Goal: Obtain resource: Download file/media

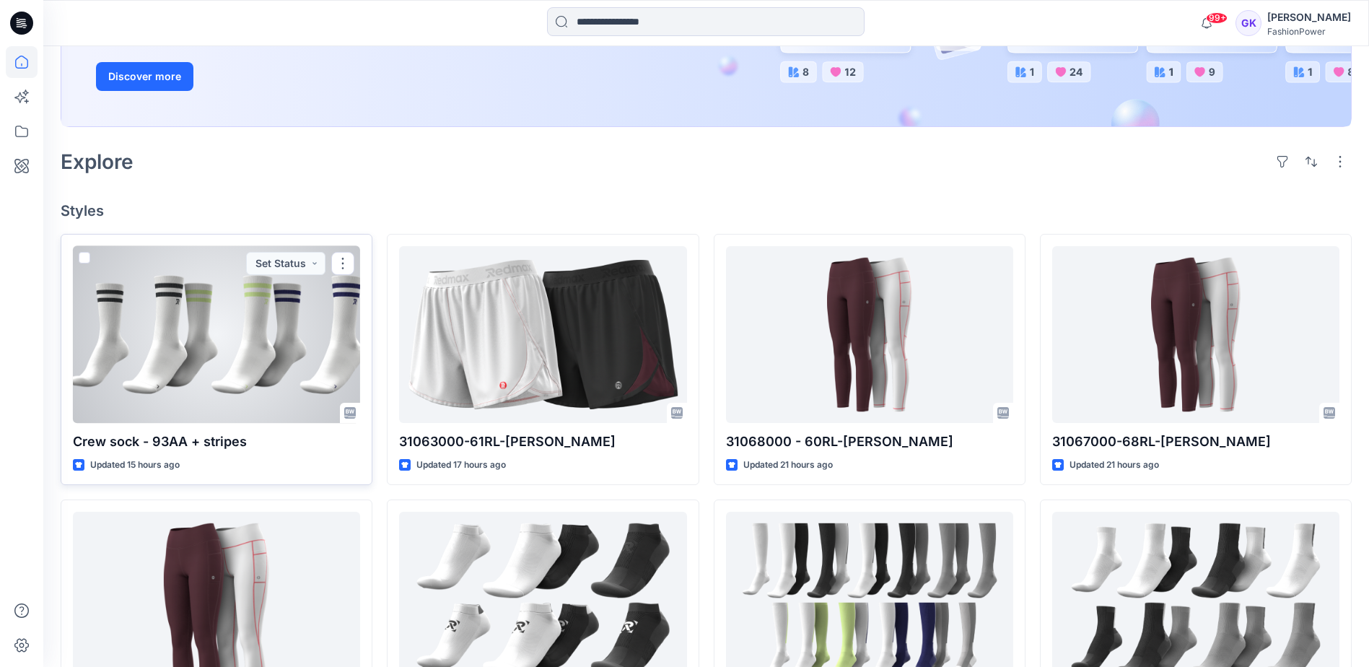
scroll to position [433, 0]
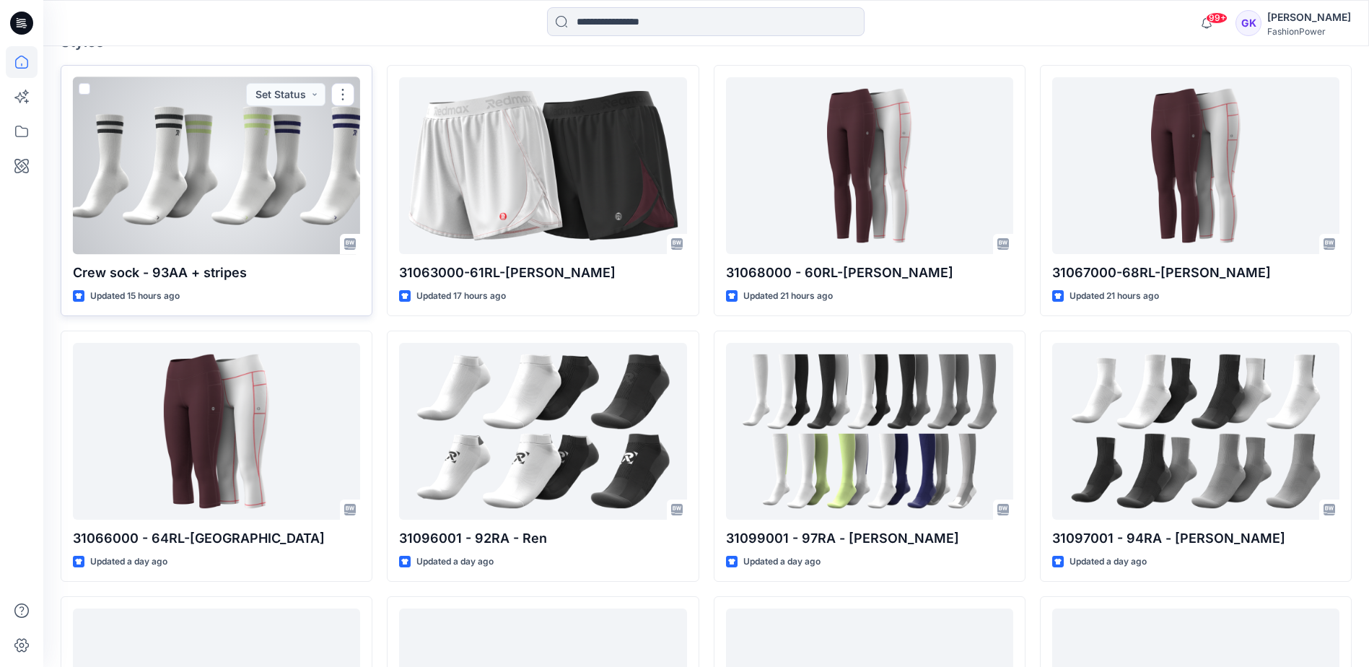
click at [208, 205] on div at bounding box center [216, 165] width 287 height 177
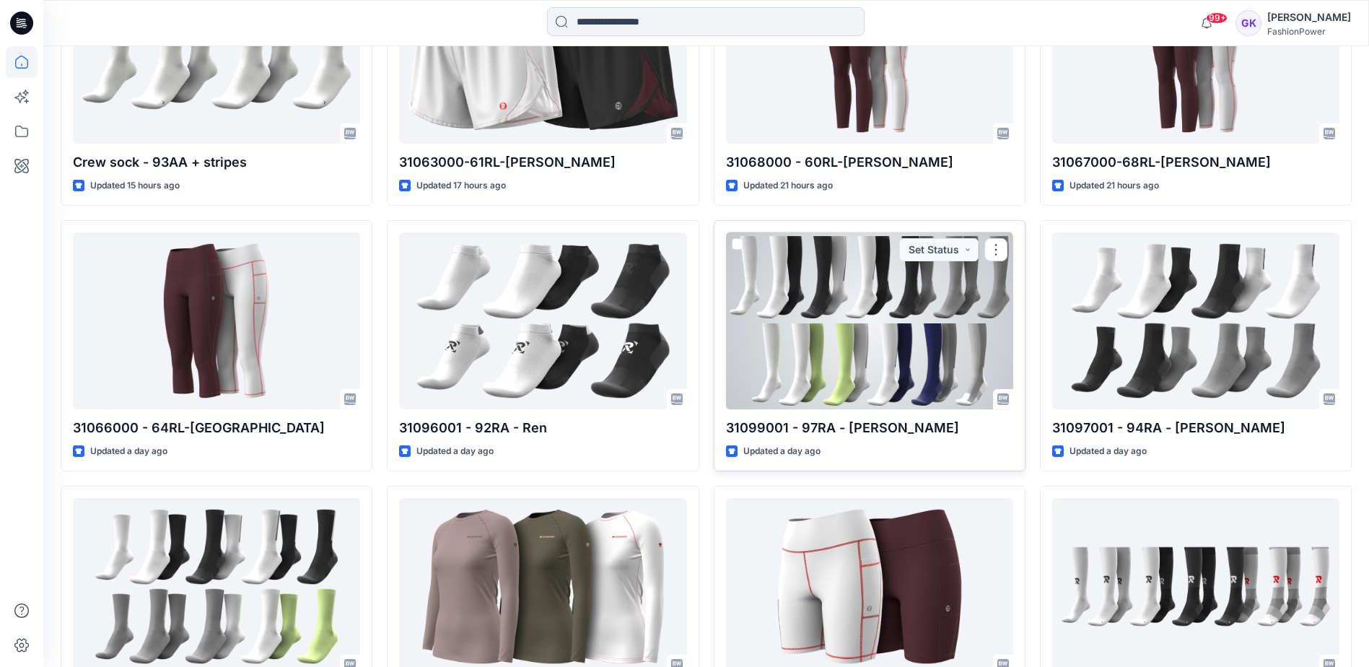
scroll to position [577, 0]
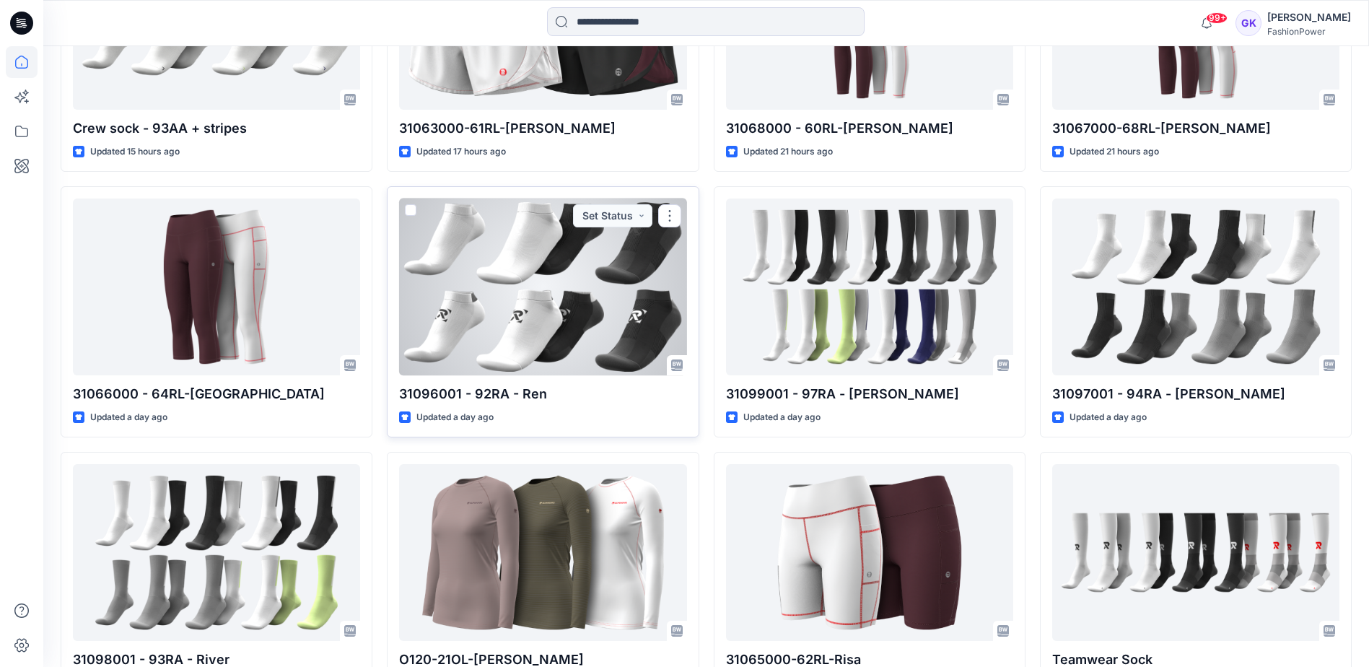
click at [525, 307] on div at bounding box center [542, 286] width 287 height 177
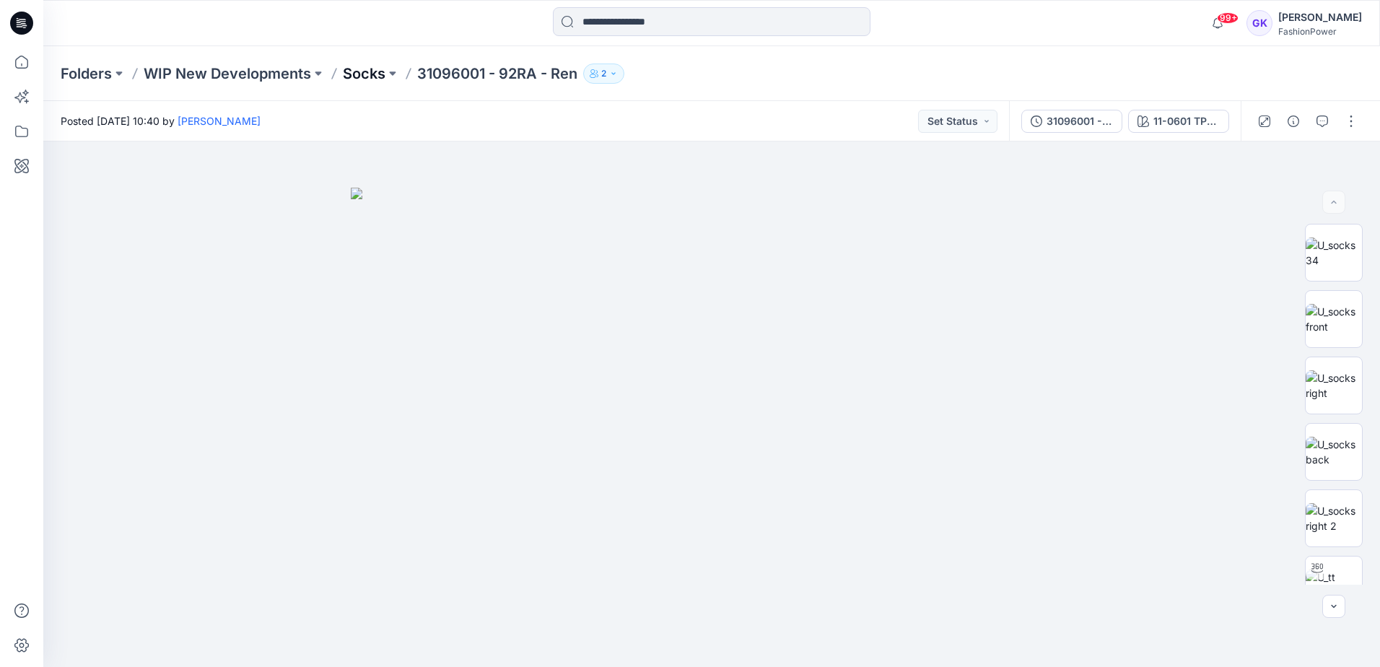
click at [355, 71] on p "Socks" at bounding box center [364, 74] width 43 height 20
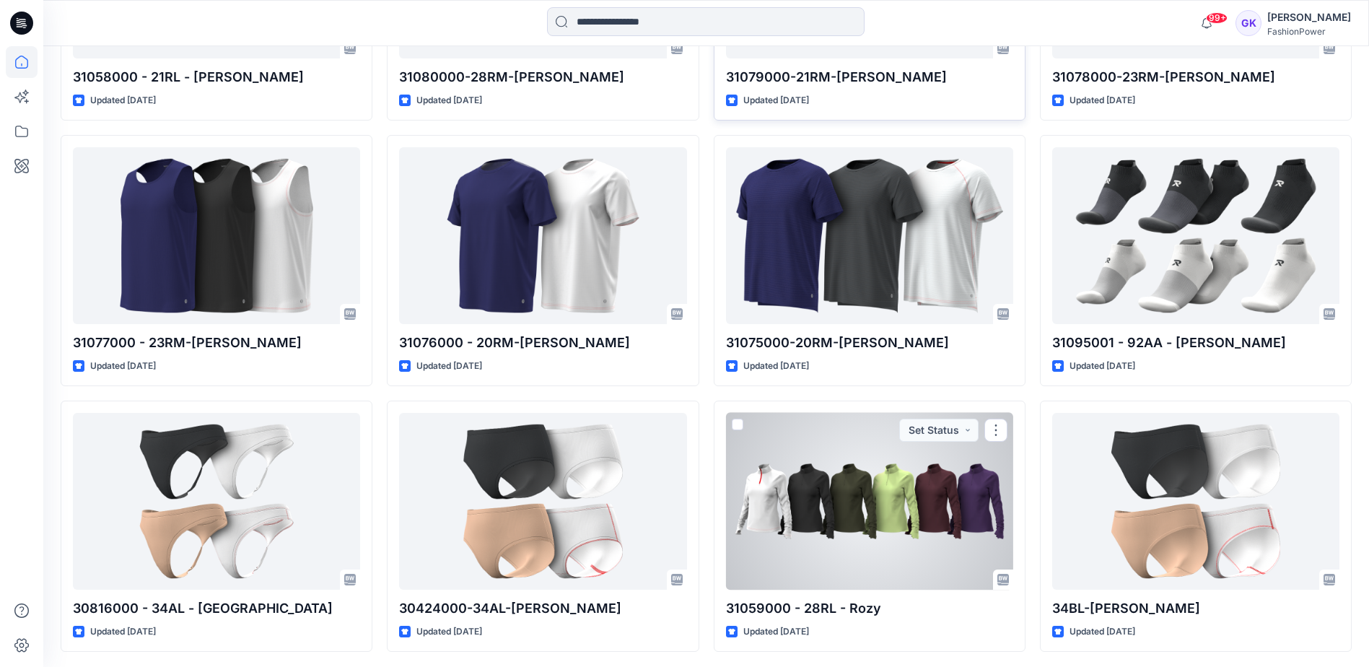
scroll to position [1479, 0]
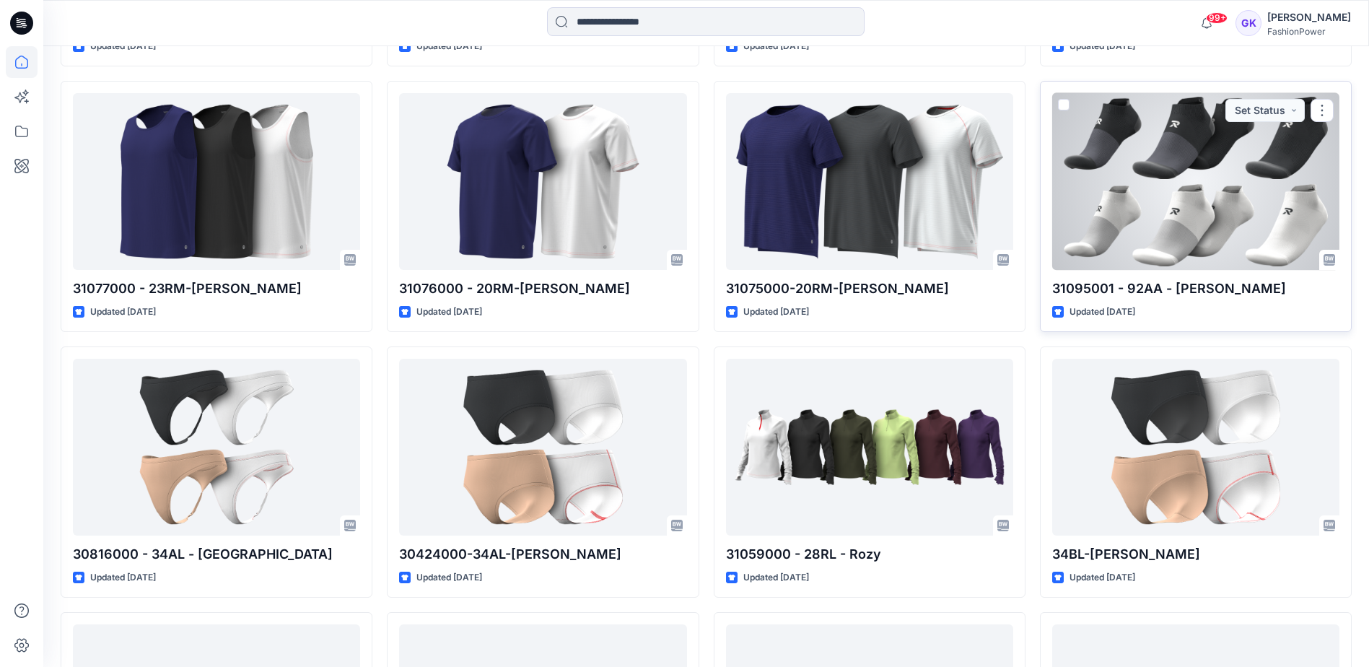
click at [1258, 196] on div at bounding box center [1195, 181] width 287 height 177
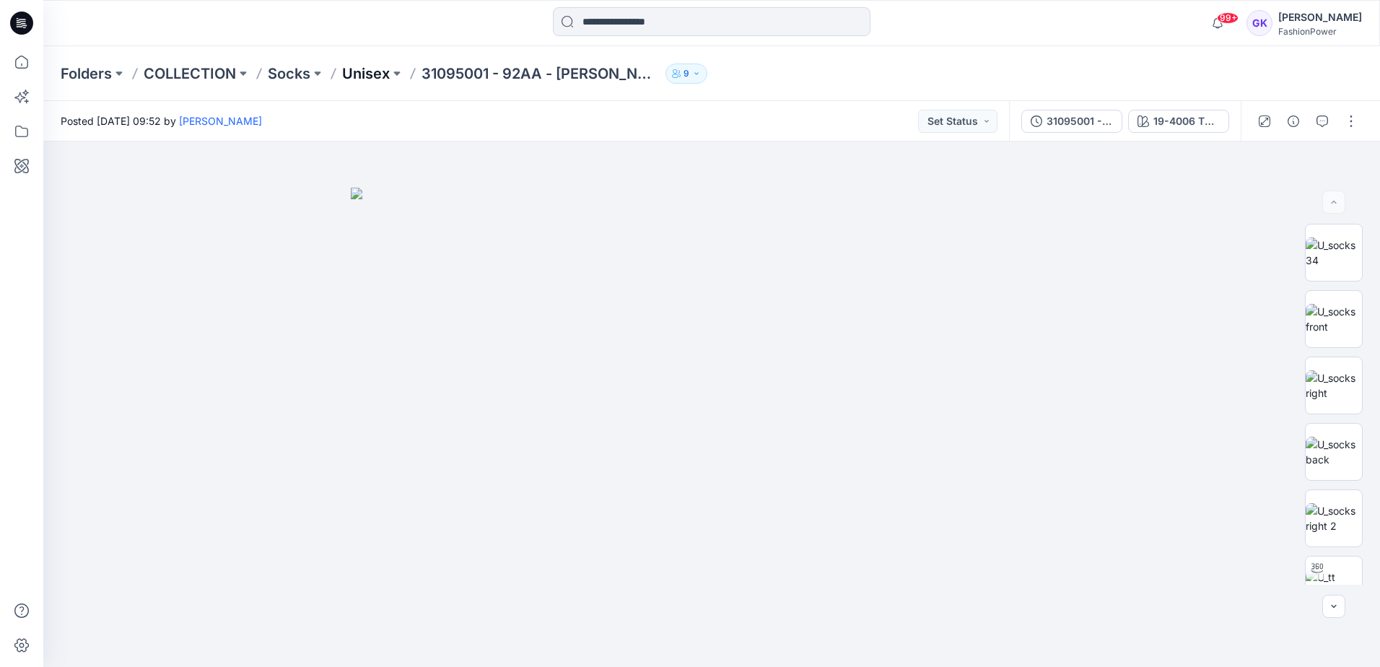
click at [382, 71] on p "Unisex" at bounding box center [366, 74] width 48 height 20
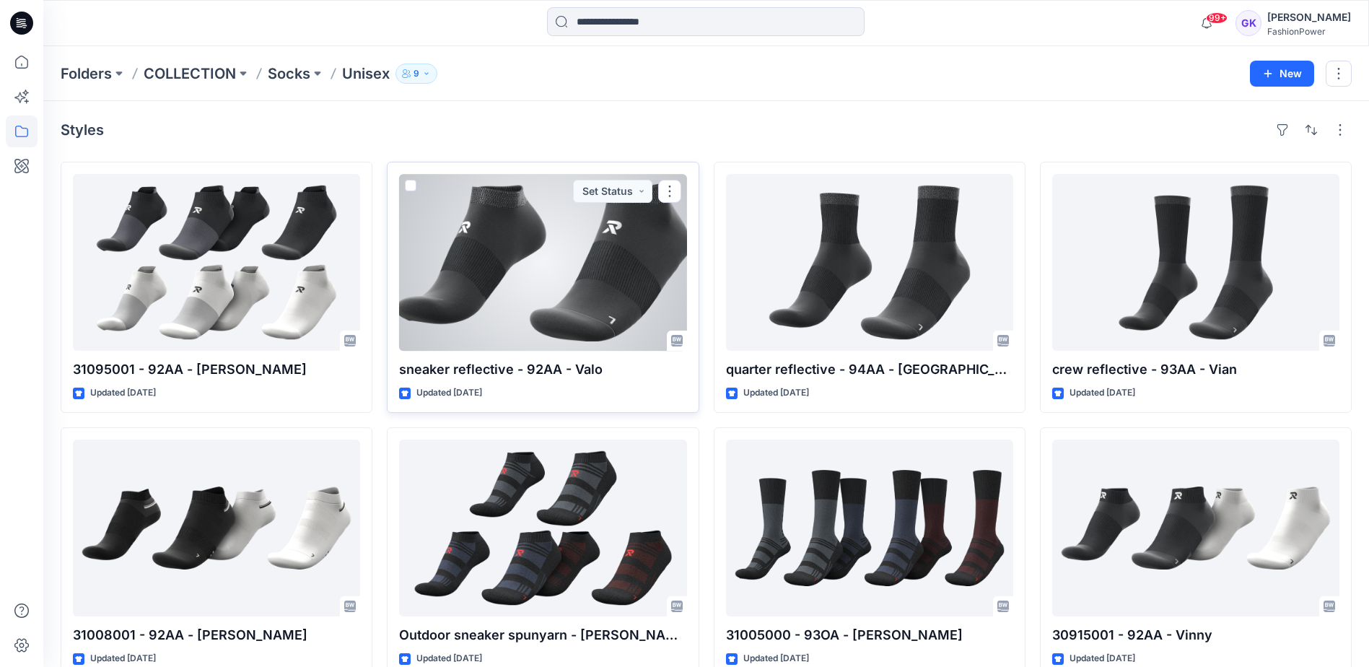
click at [532, 322] on div at bounding box center [542, 262] width 287 height 177
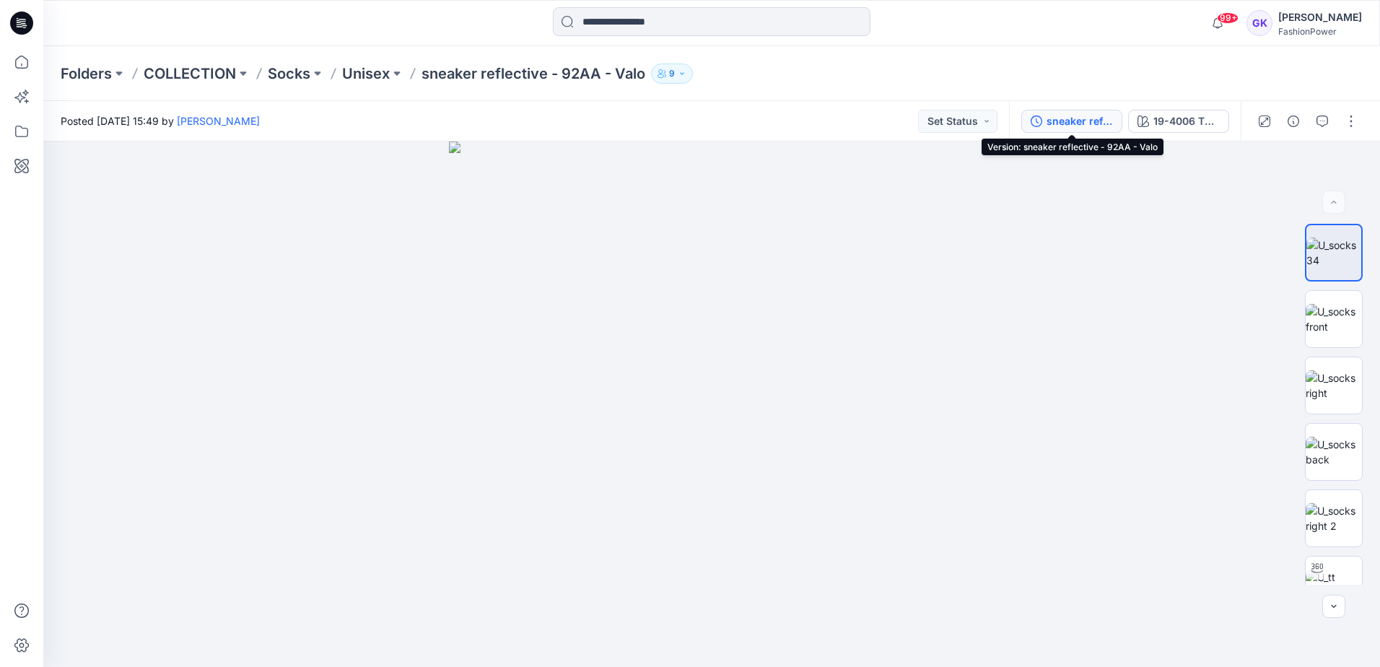
click at [1074, 117] on div "sneaker reflective - 92AA - Valo" at bounding box center [1079, 121] width 66 height 16
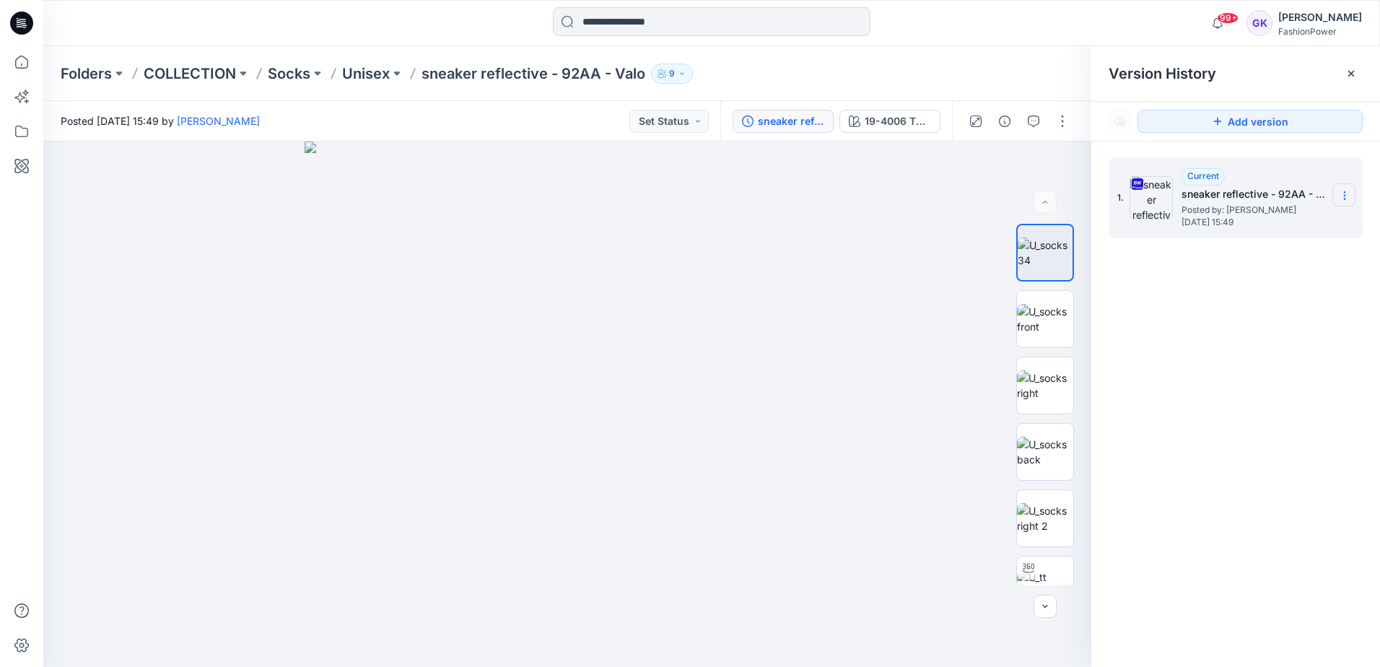
click at [1352, 189] on section at bounding box center [1343, 194] width 23 height 23
click at [1300, 218] on span "Download Source BW File" at bounding box center [1271, 223] width 121 height 17
click at [1202, 307] on div "1. Current sneaker reflective - 92AA - Valo Posted by: [PERSON_NAME] [DATE] 15:…" at bounding box center [1235, 414] width 289 height 546
click at [357, 69] on p "Unisex" at bounding box center [366, 74] width 48 height 20
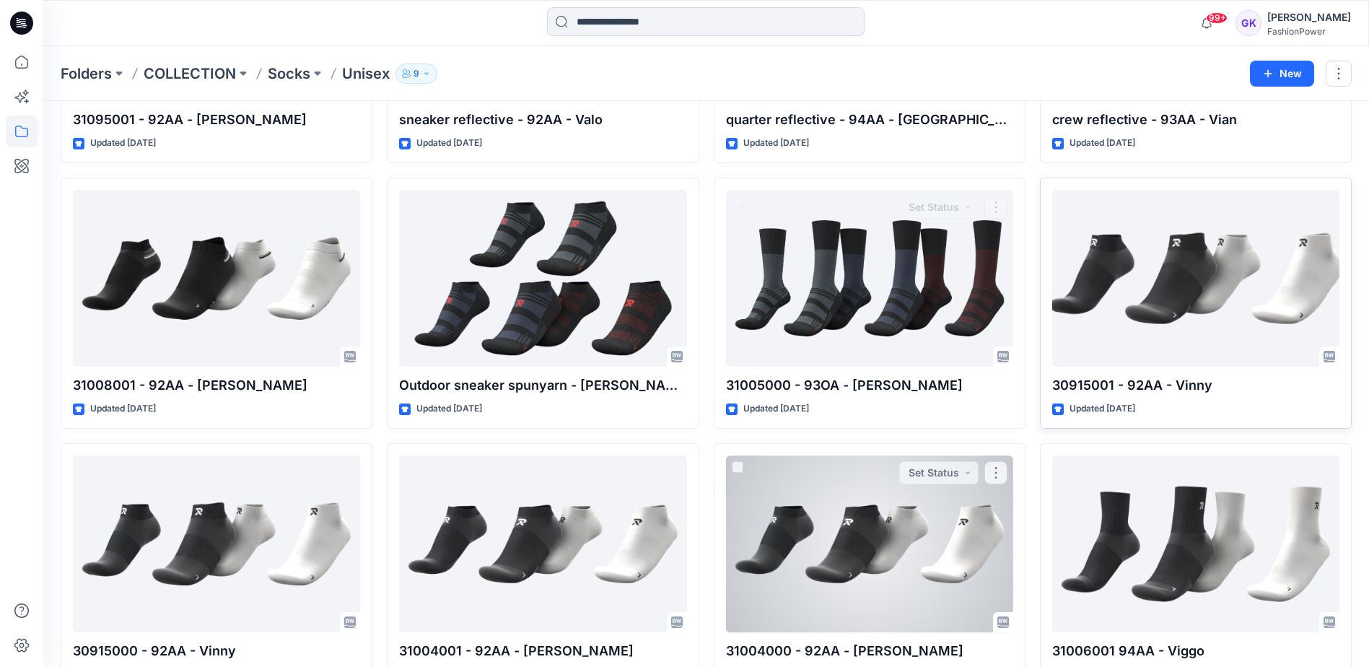
scroll to position [289, 0]
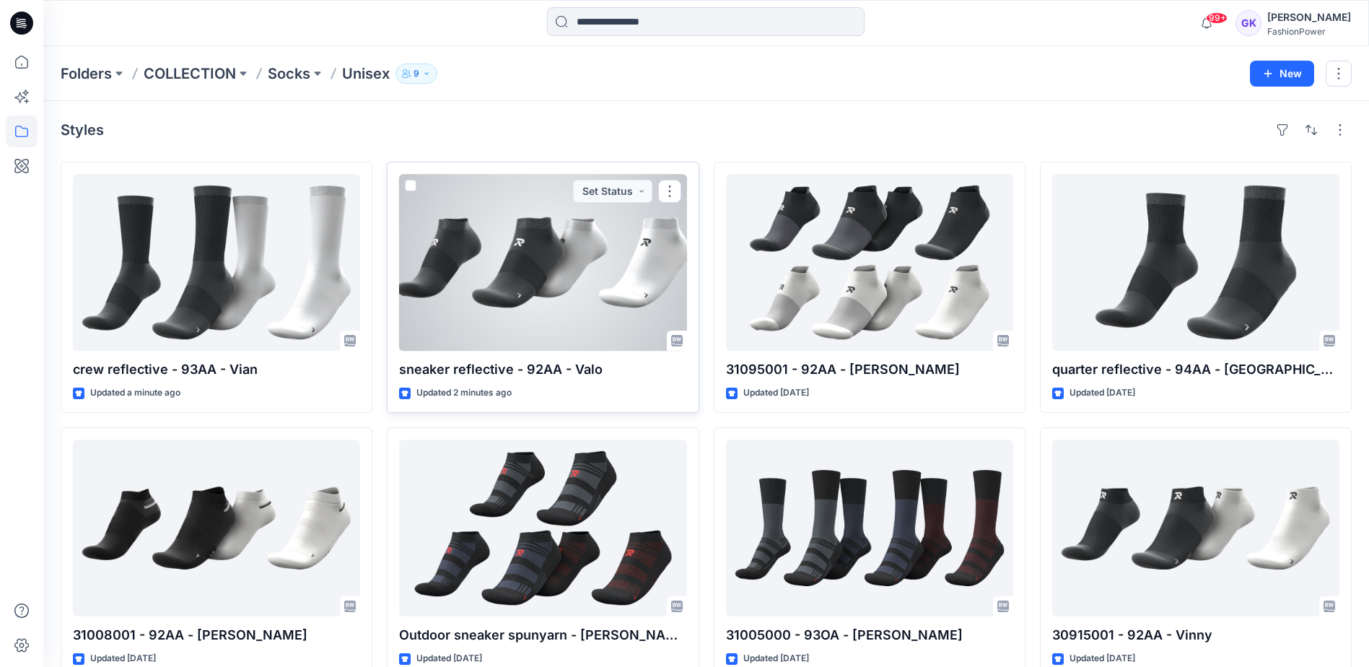
click at [557, 261] on div at bounding box center [542, 262] width 287 height 177
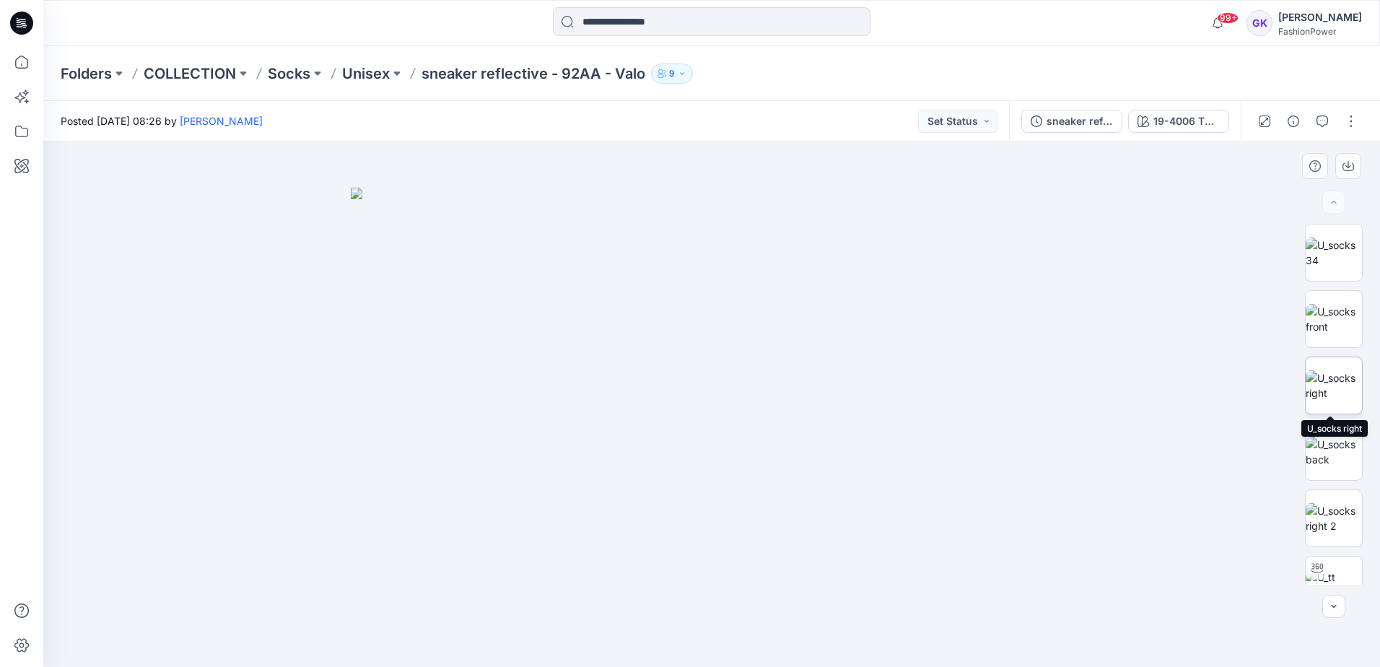
click at [1335, 400] on img at bounding box center [1333, 385] width 56 height 30
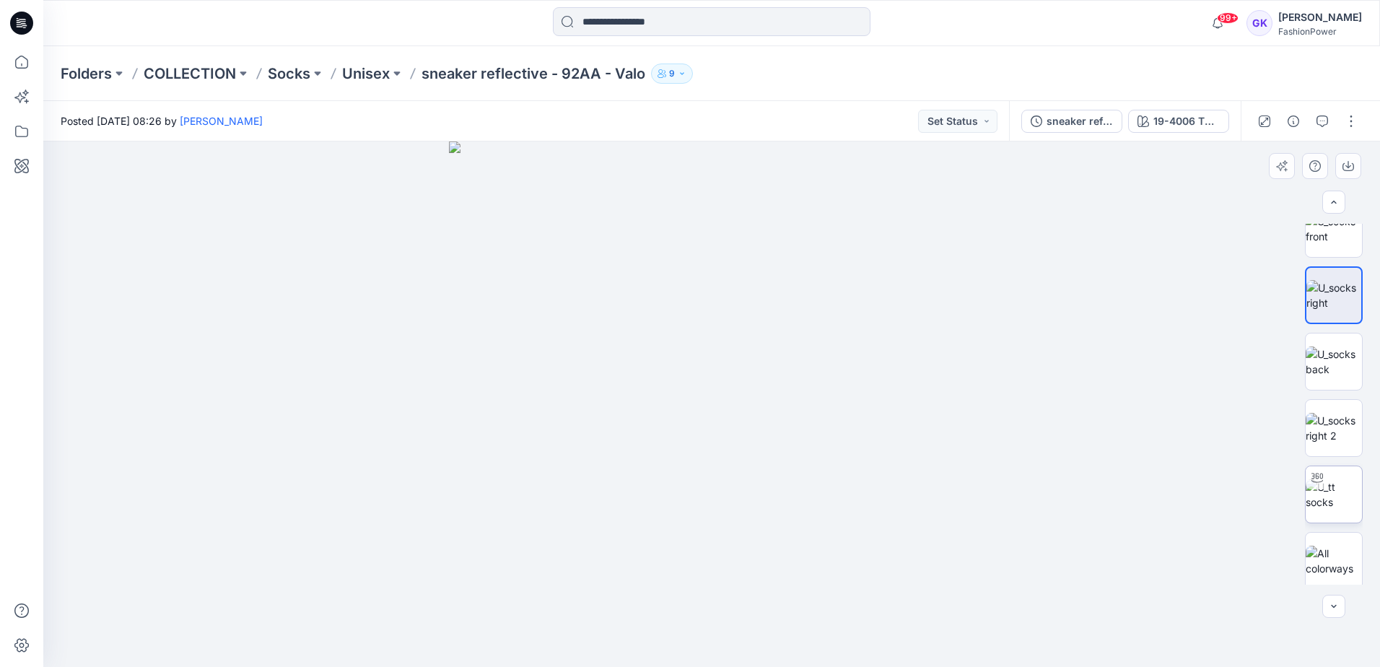
scroll to position [95, 0]
click at [1199, 121] on div "19-4006 TPG Caviar" at bounding box center [1186, 121] width 66 height 16
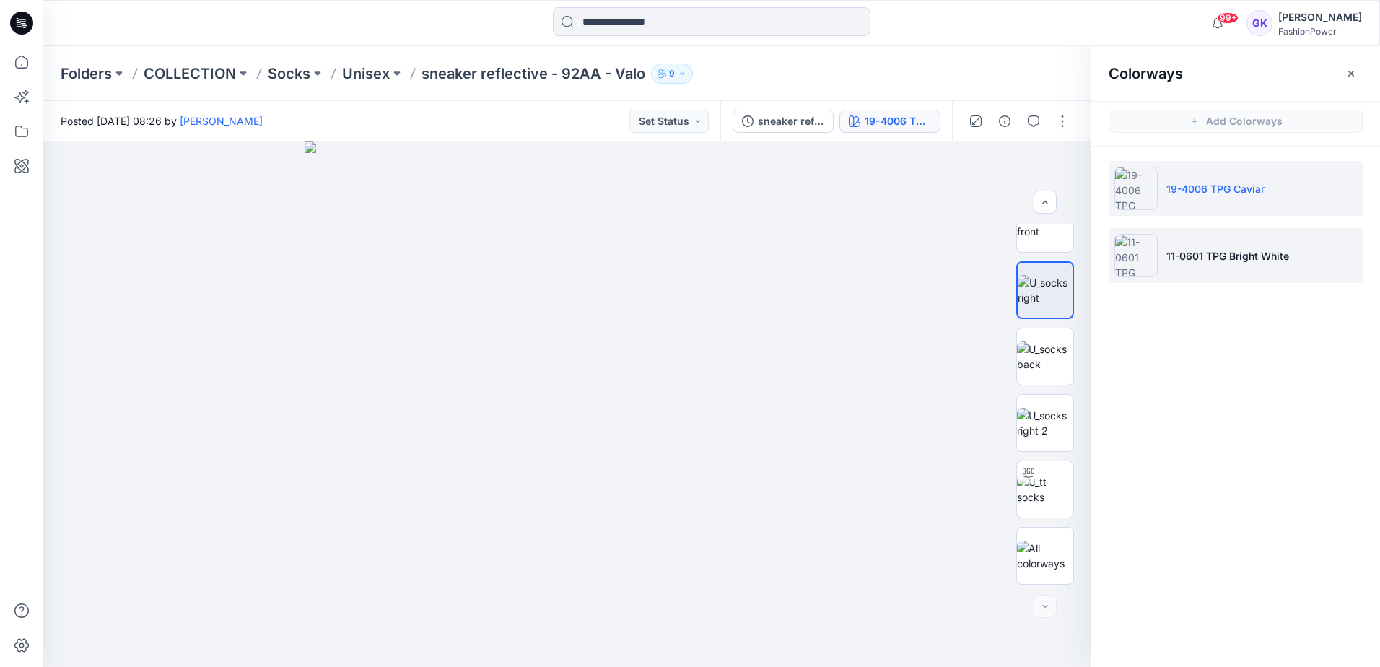
click at [1208, 249] on p "11-0601 TPG Bright White" at bounding box center [1227, 255] width 123 height 15
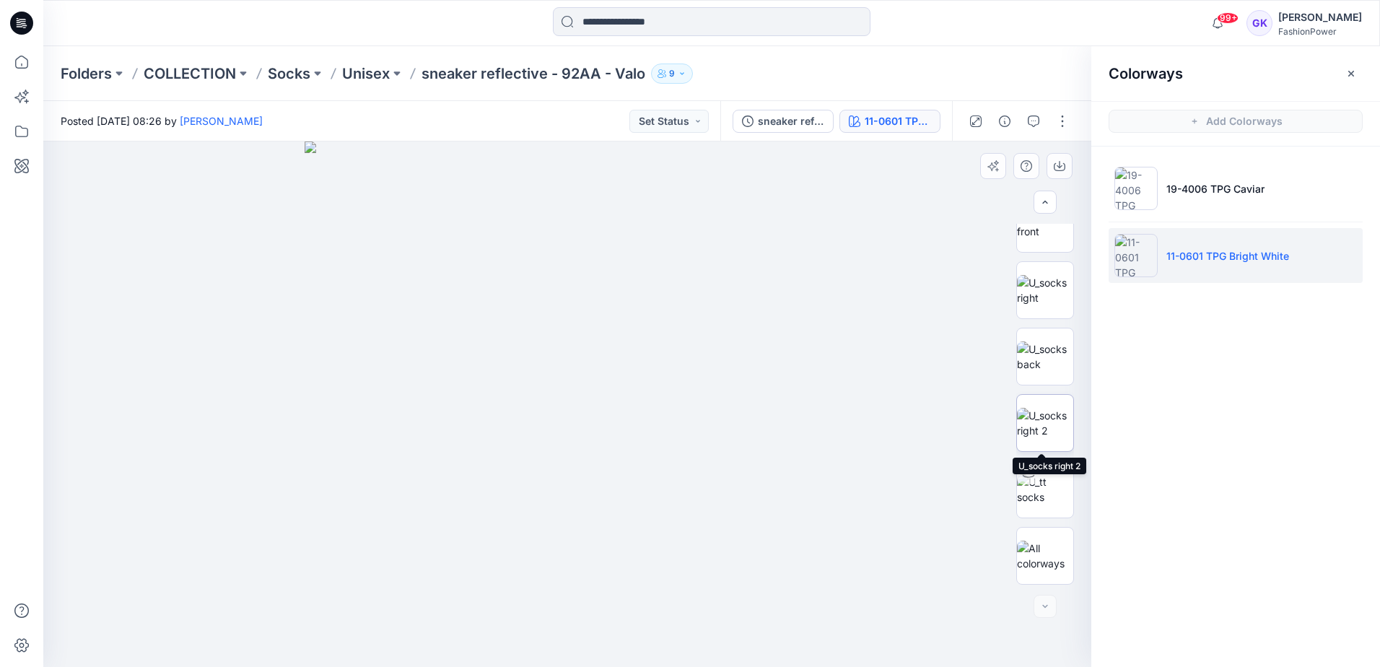
click at [1052, 424] on img at bounding box center [1045, 423] width 56 height 30
click at [1051, 166] on button "button" at bounding box center [1059, 166] width 26 height 26
